Goal: Task Accomplishment & Management: Use online tool/utility

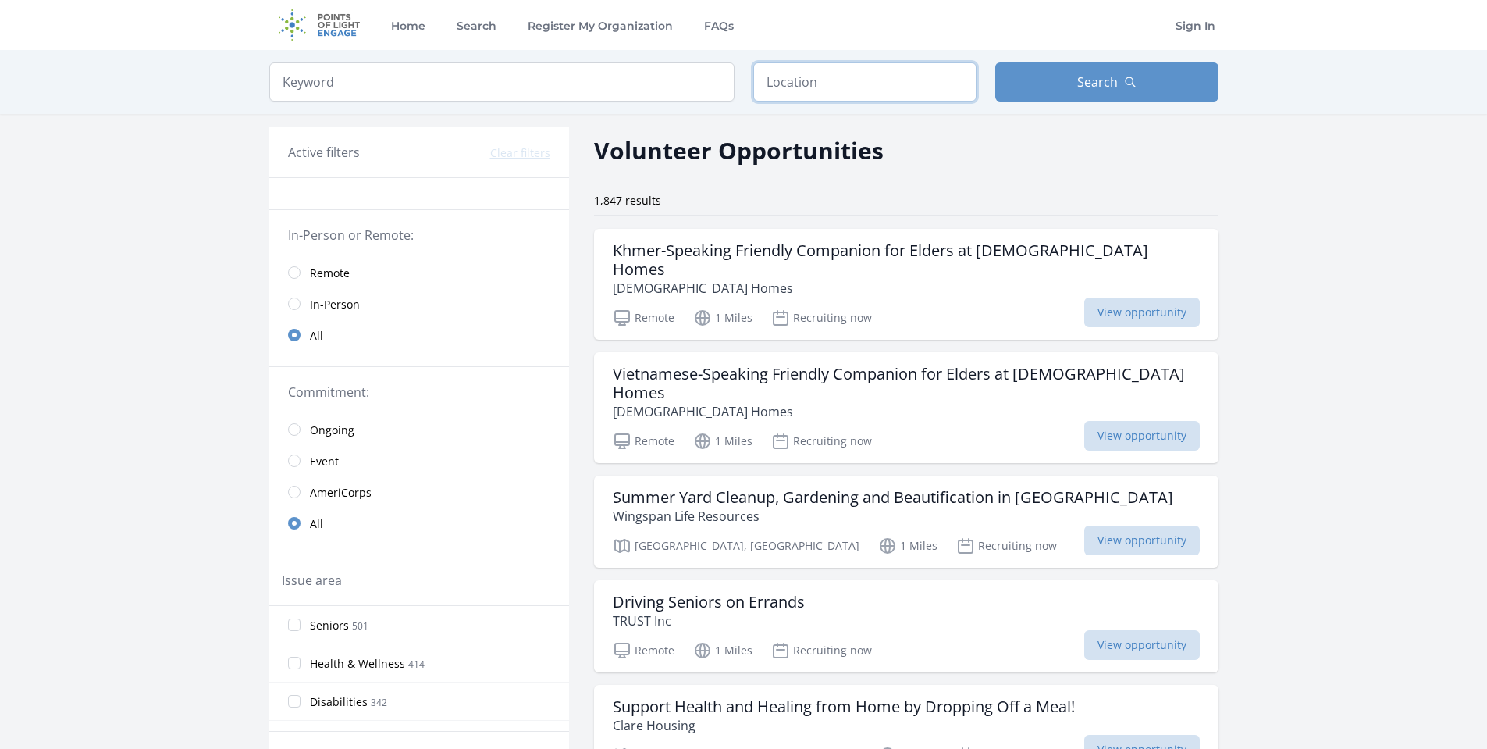
click at [795, 88] on input "text" at bounding box center [865, 81] width 223 height 39
type input "[PERSON_NAME], [GEOGRAPHIC_DATA], [GEOGRAPHIC_DATA]"
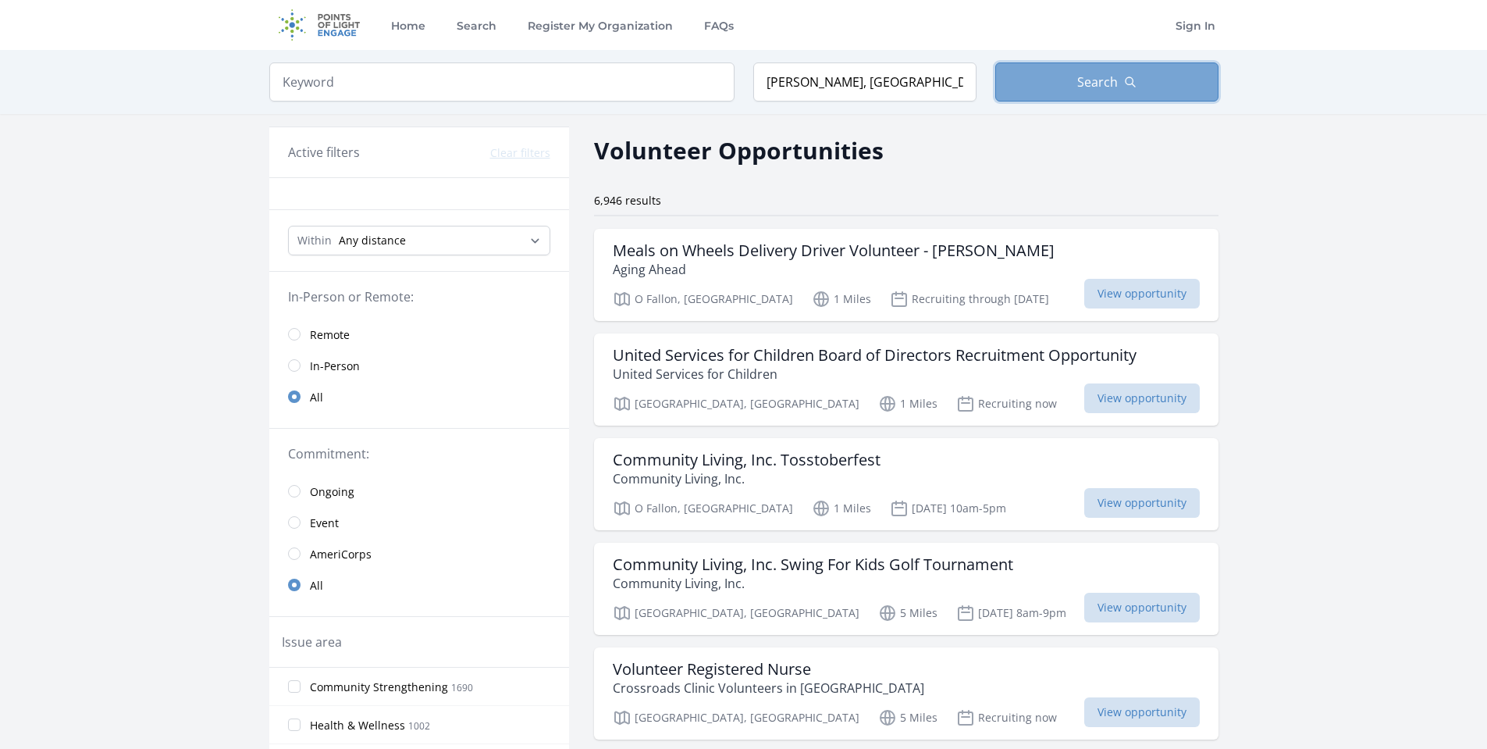
click at [1131, 79] on icon "button" at bounding box center [1130, 81] width 9 height 9
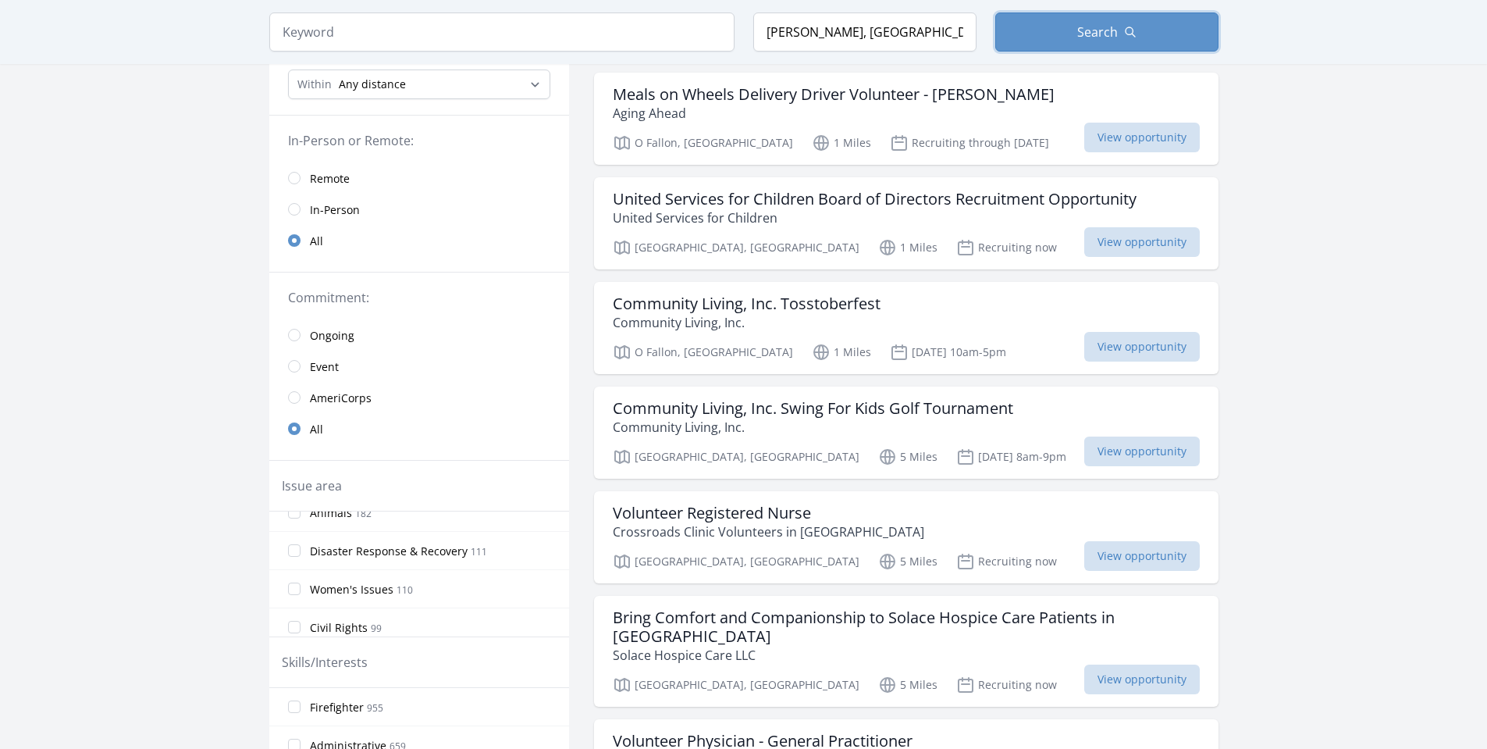
scroll to position [361, 0]
click at [332, 588] on span "Animals" at bounding box center [331, 591] width 42 height 16
click at [301, 588] on input "Animals 182" at bounding box center [294, 590] width 12 height 12
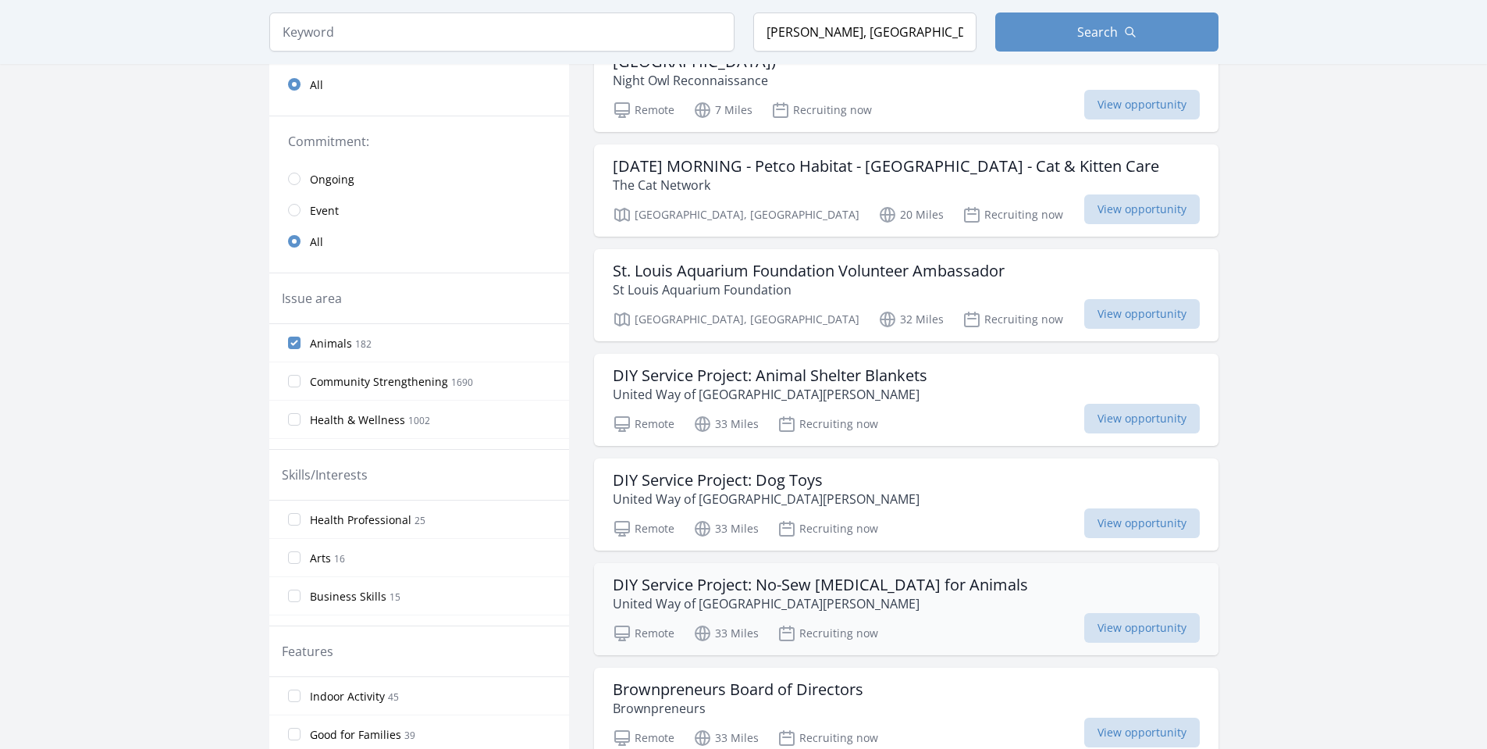
scroll to position [0, 0]
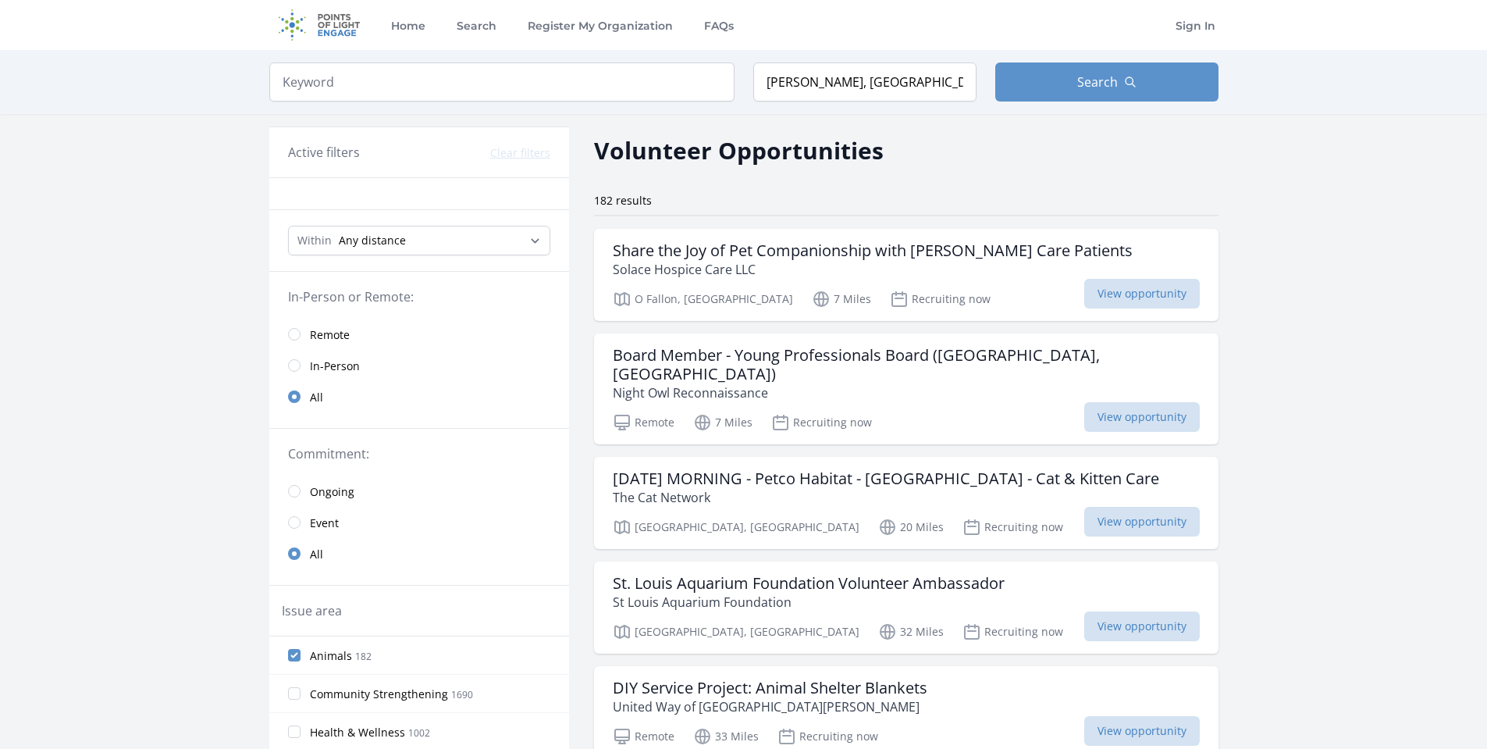
click at [319, 518] on span "Event" at bounding box center [324, 523] width 29 height 16
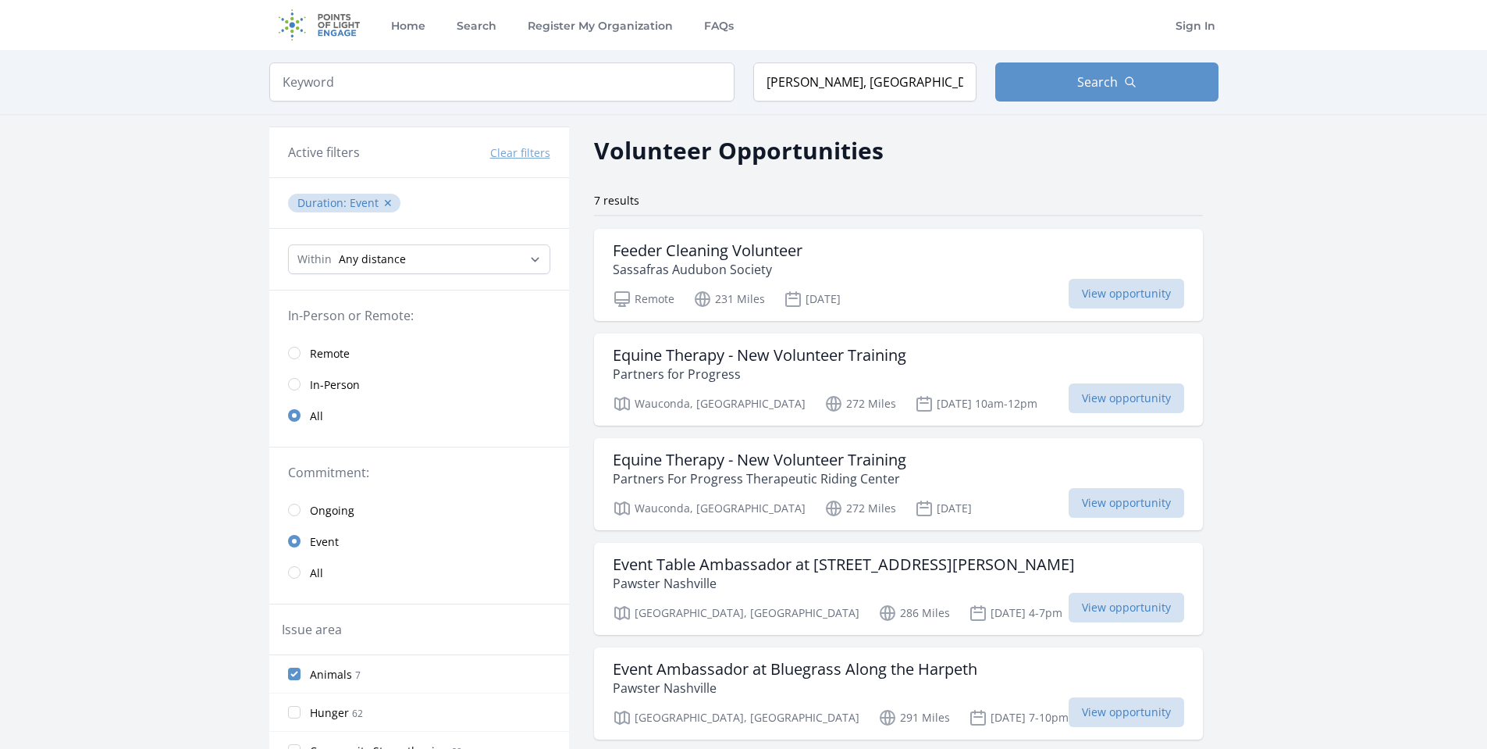
click at [325, 512] on span "Ongoing" at bounding box center [332, 511] width 45 height 16
